Goal: Check status: Check status

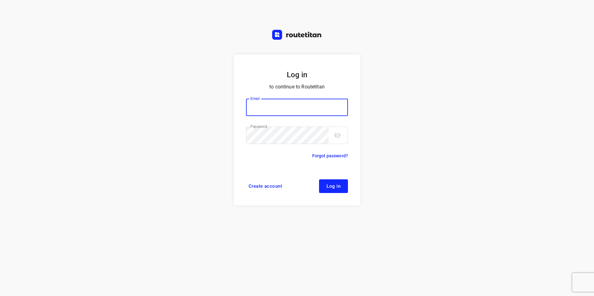
type input "[EMAIL_ADDRESS][DOMAIN_NAME]"
click at [327, 183] on button "Log in" at bounding box center [333, 186] width 29 height 14
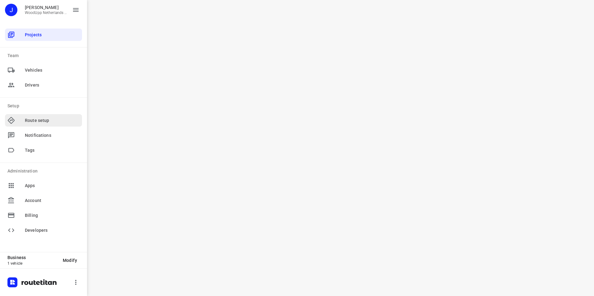
click at [53, 121] on span "Route setup" at bounding box center [52, 120] width 55 height 7
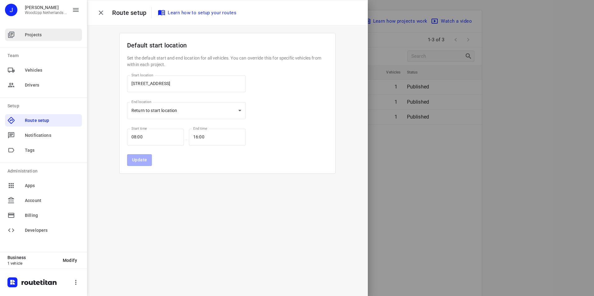
click at [46, 38] on span "Projects" at bounding box center [52, 35] width 55 height 7
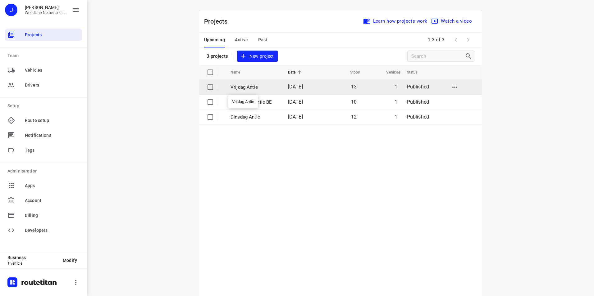
click at [251, 90] on p "Vrijdag Antie" at bounding box center [254, 87] width 48 height 7
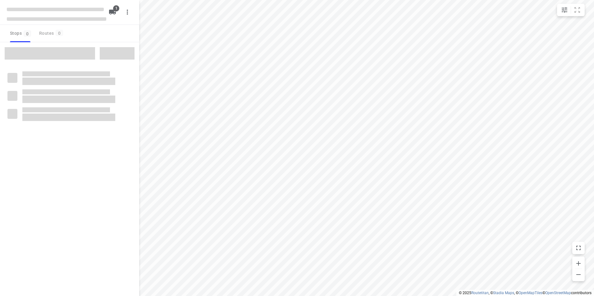
type input "distance"
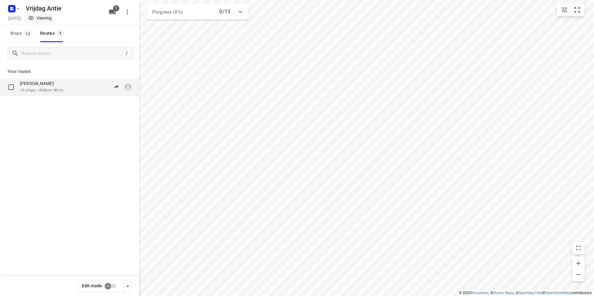
click at [70, 91] on div "[PERSON_NAME] 13 stops • 495km • 9h1m 07:15-16:21" at bounding box center [79, 87] width 119 height 13
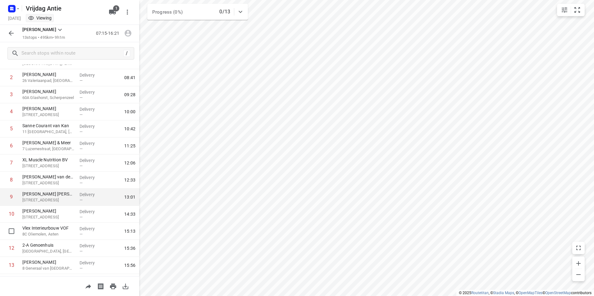
scroll to position [58, 0]
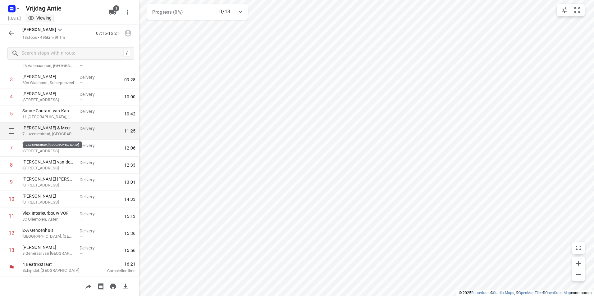
click at [54, 132] on p "7 Luzernestraat, [GEOGRAPHIC_DATA]" at bounding box center [48, 134] width 52 height 6
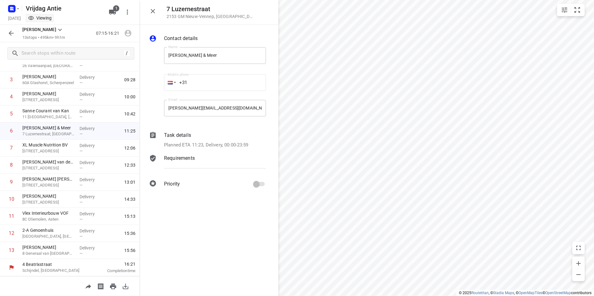
click at [152, 12] on icon "button" at bounding box center [152, 10] width 7 height 7
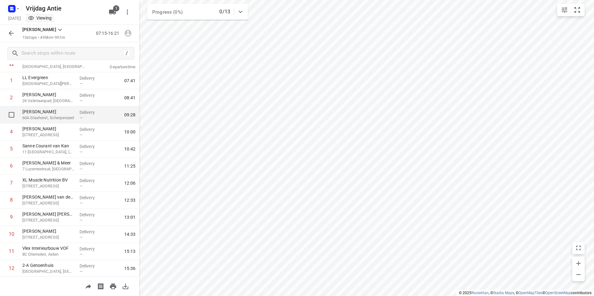
scroll to position [0, 0]
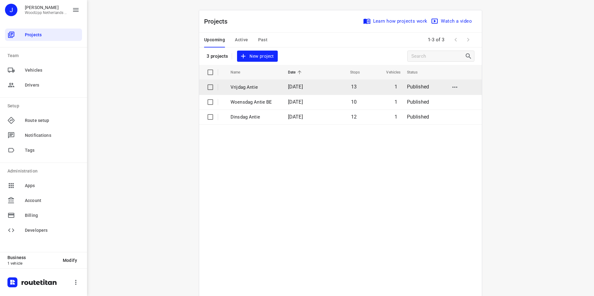
click at [272, 88] on p "Vrijdag Antie" at bounding box center [254, 87] width 48 height 7
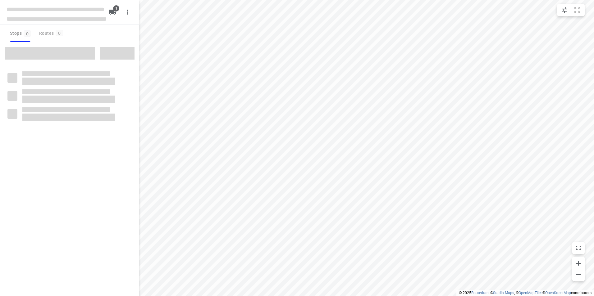
type input "distance"
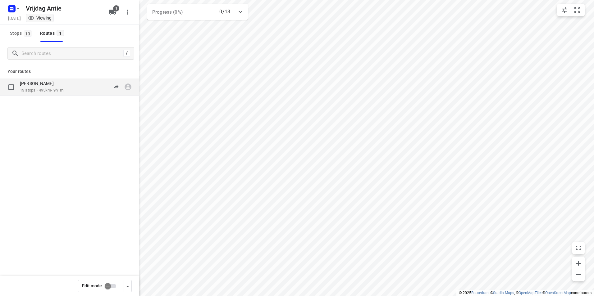
click at [53, 88] on p "13 stops • 495km • 9h1m" at bounding box center [41, 91] width 43 height 6
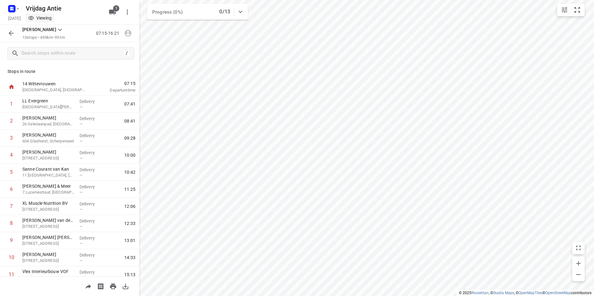
click at [533, 296] on html "i © 2025 Routetitan , © Stadia Maps , © OpenMapTiles © OpenStreetMap contributo…" at bounding box center [297, 148] width 594 height 296
click at [415, 296] on html "i © 2025 Routetitan , © Stadia Maps , © OpenMapTiles © OpenStreetMap contributo…" at bounding box center [297, 148] width 594 height 296
